Goal: Task Accomplishment & Management: Complete application form

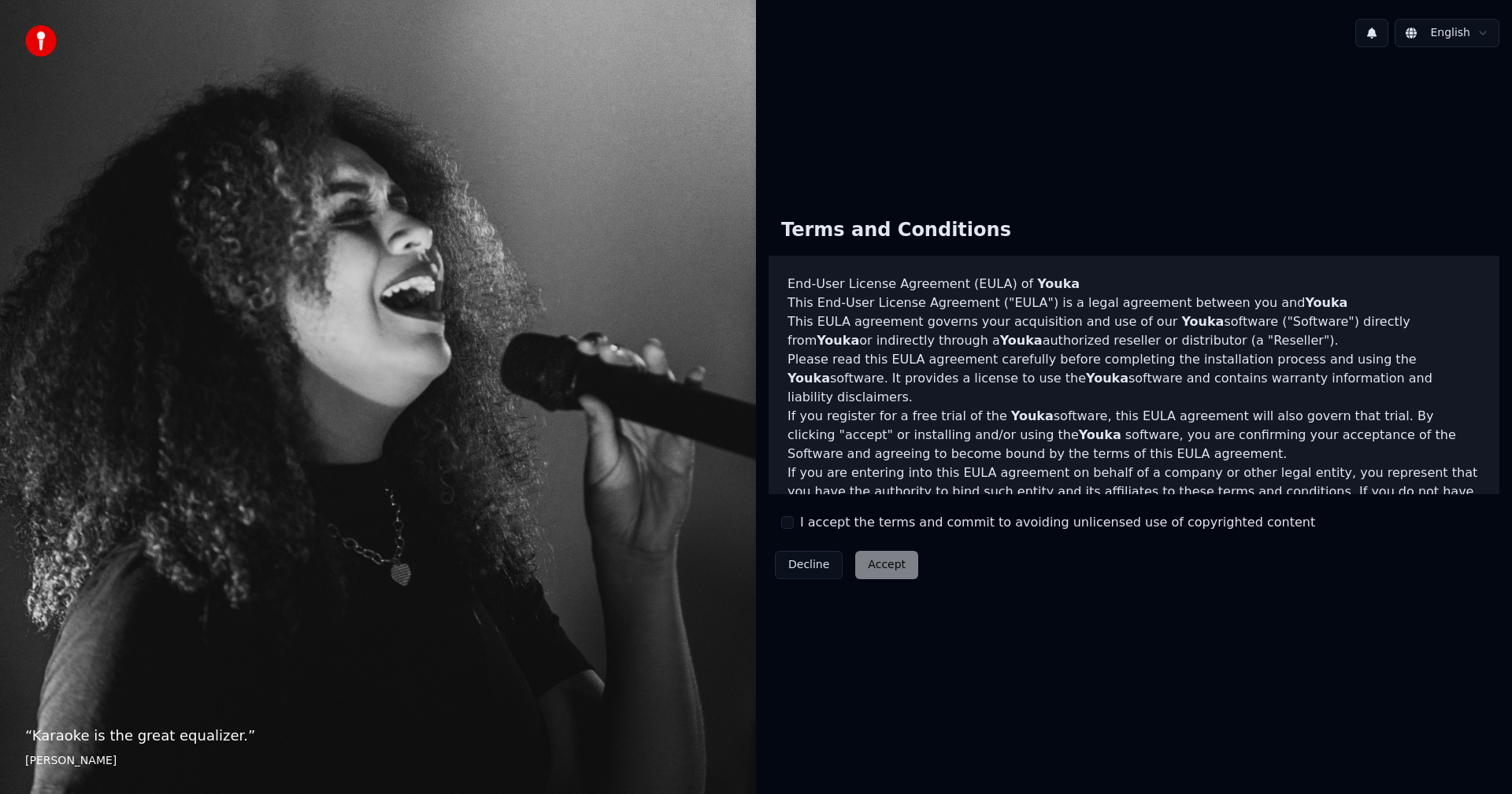
click at [853, 534] on div "Terms and Conditions End-User License Agreement ([PERSON_NAME]) of Youka This E…" at bounding box center [1134, 396] width 731 height 380
click at [791, 518] on button "I accept the terms and commit to avoiding unlicensed use of copyrighted content" at bounding box center [787, 523] width 12 height 12
click at [872, 560] on button "Accept" at bounding box center [886, 565] width 63 height 28
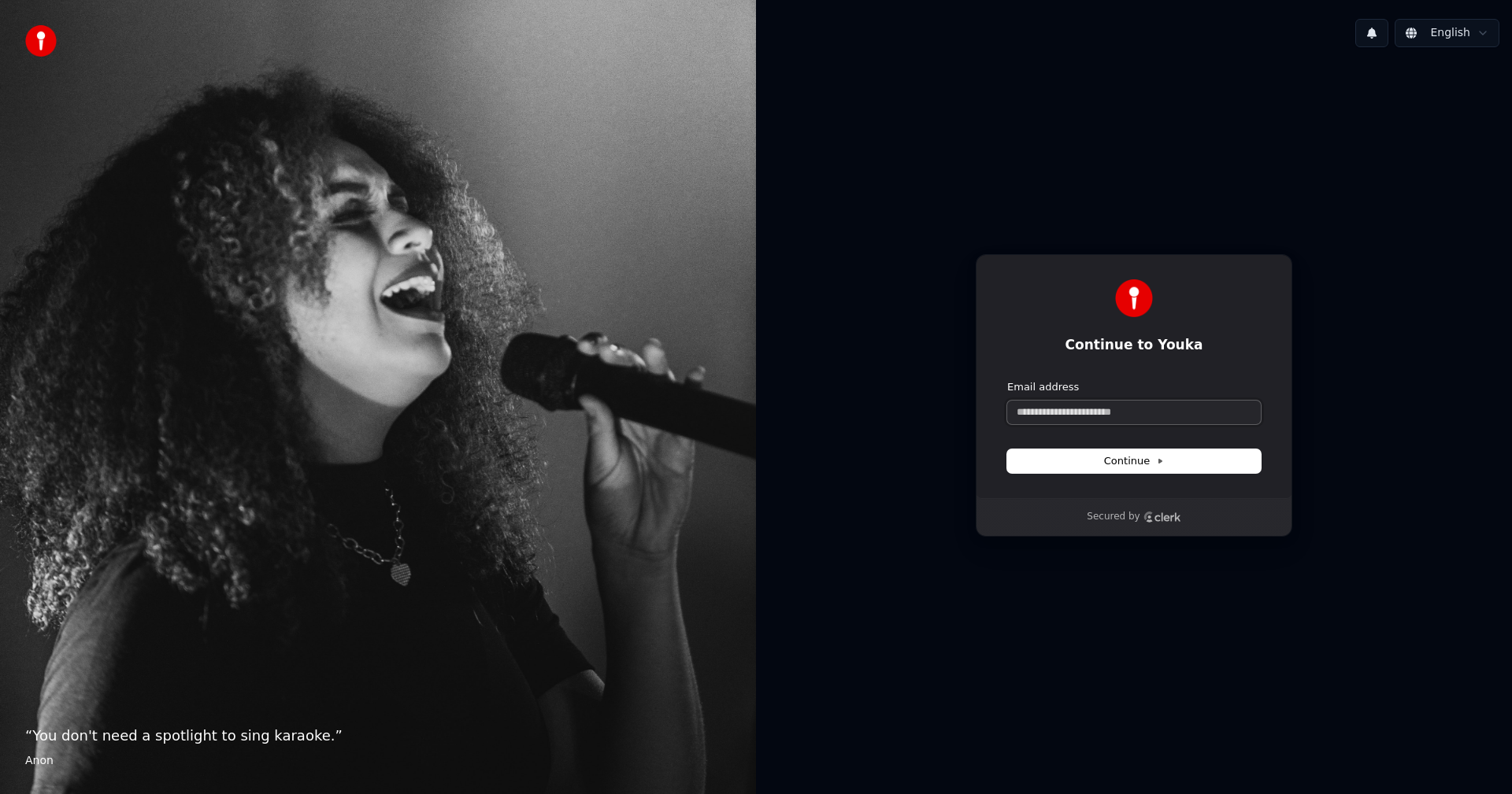
click at [1116, 415] on input "Email address" at bounding box center [1134, 412] width 254 height 24
click at [1007, 380] on button "submit" at bounding box center [1007, 380] width 0 height 0
type input "**********"
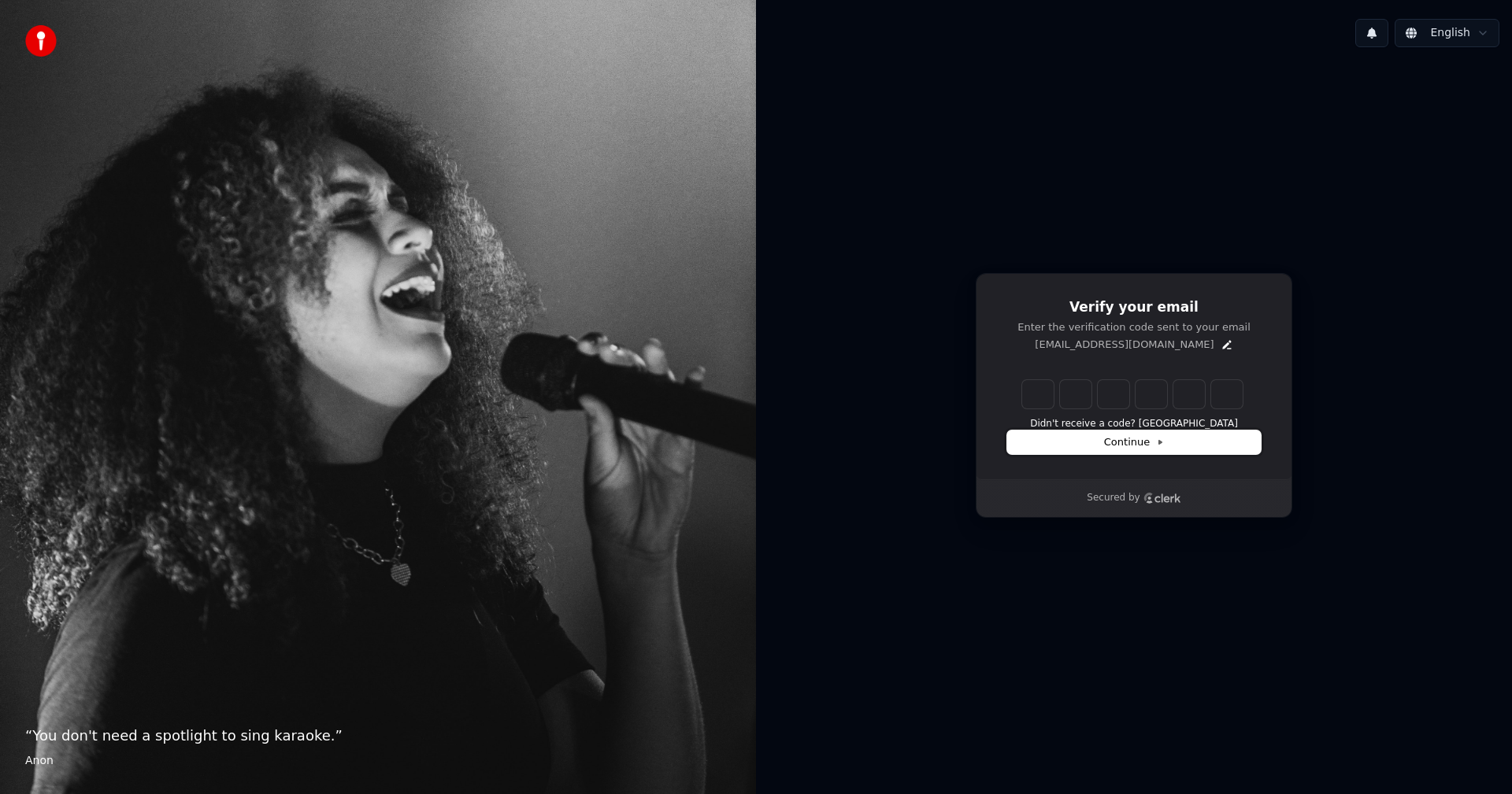
click at [1180, 444] on button "Continue" at bounding box center [1134, 442] width 254 height 24
